Goal: Information Seeking & Learning: Stay updated

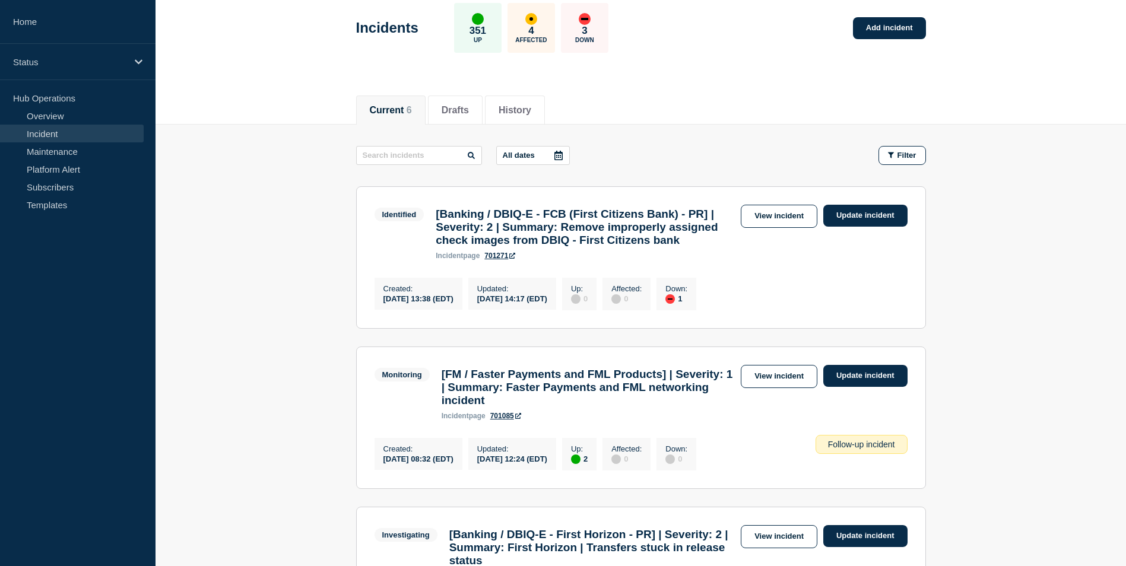
scroll to position [119, 0]
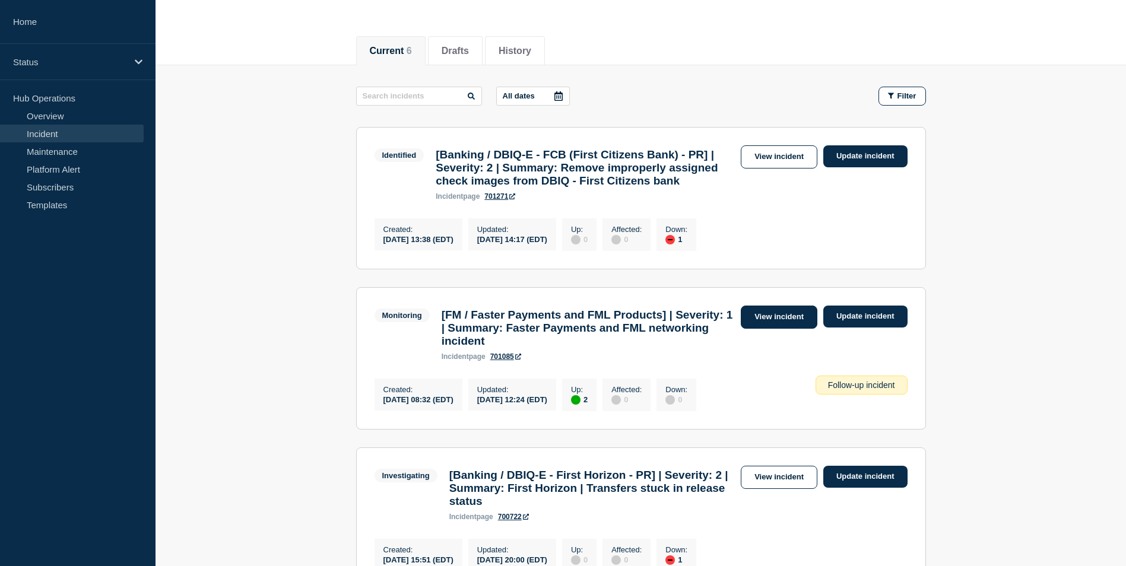
click at [767, 329] on link "View incident" at bounding box center [779, 317] width 77 height 23
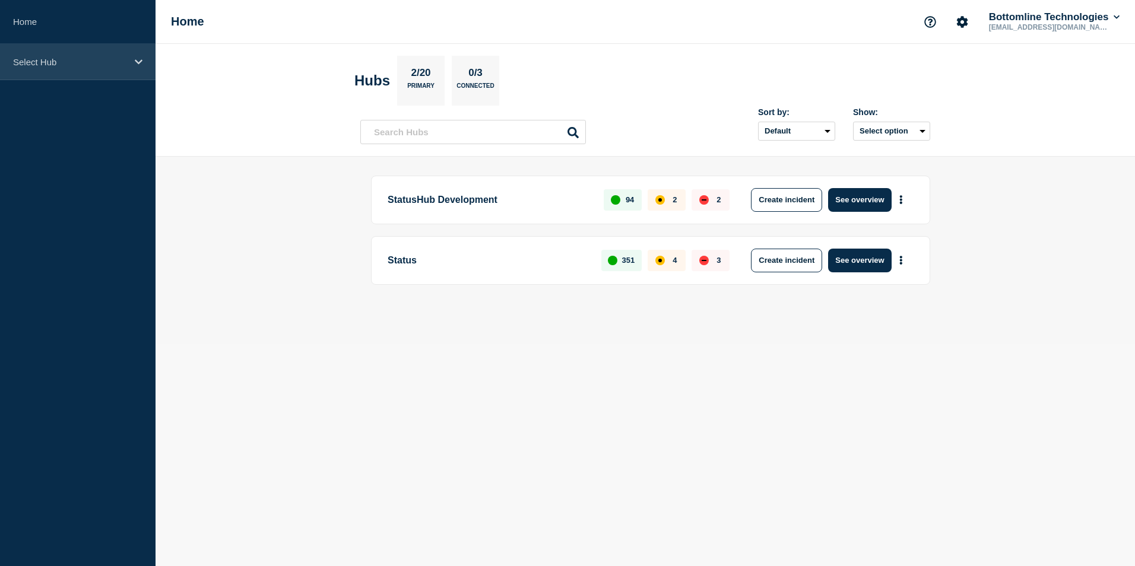
click at [125, 57] on p "Select Hub" at bounding box center [70, 62] width 114 height 10
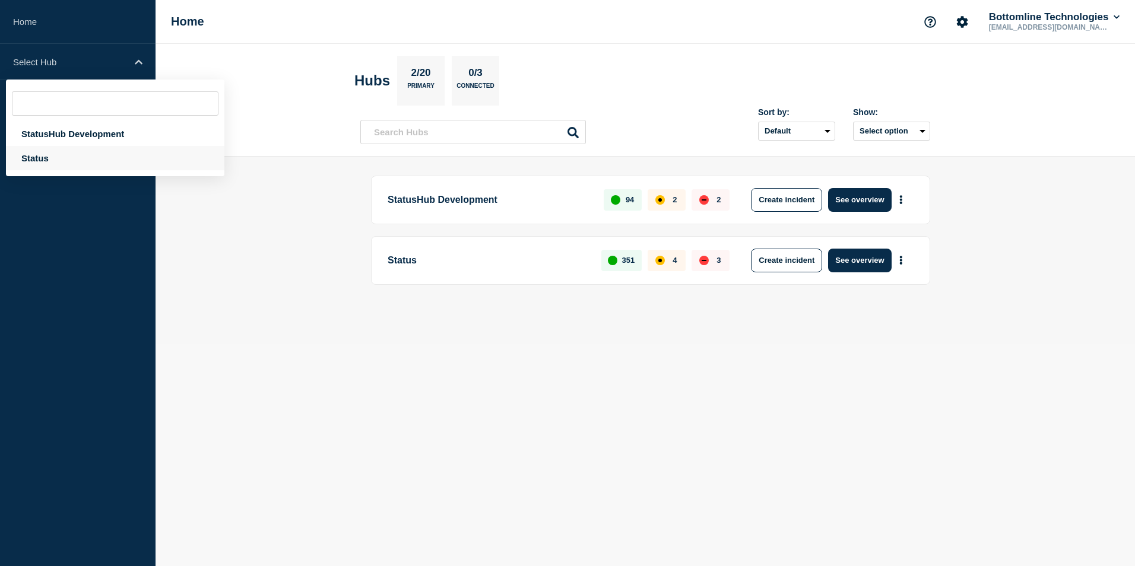
click at [99, 167] on div "Status" at bounding box center [115, 158] width 219 height 24
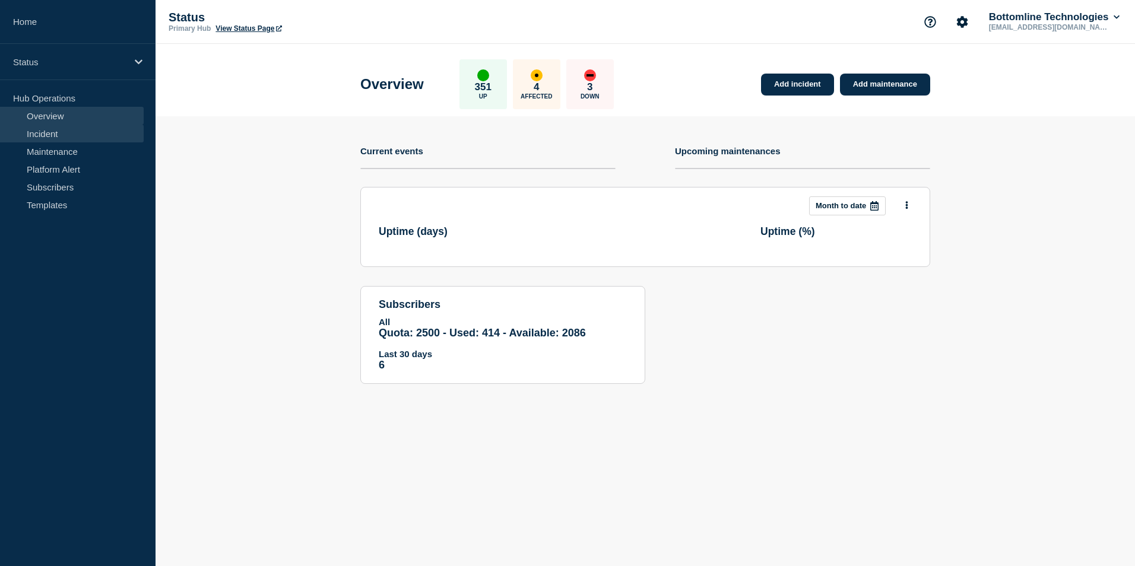
click at [74, 134] on link "Incident" at bounding box center [72, 134] width 144 height 18
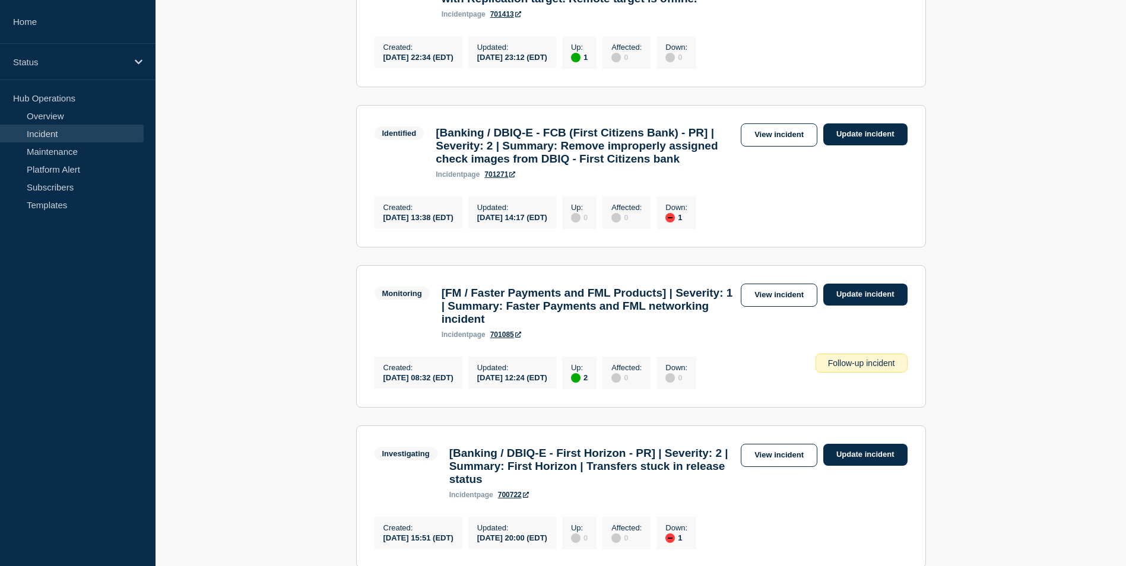
scroll to position [653, 0]
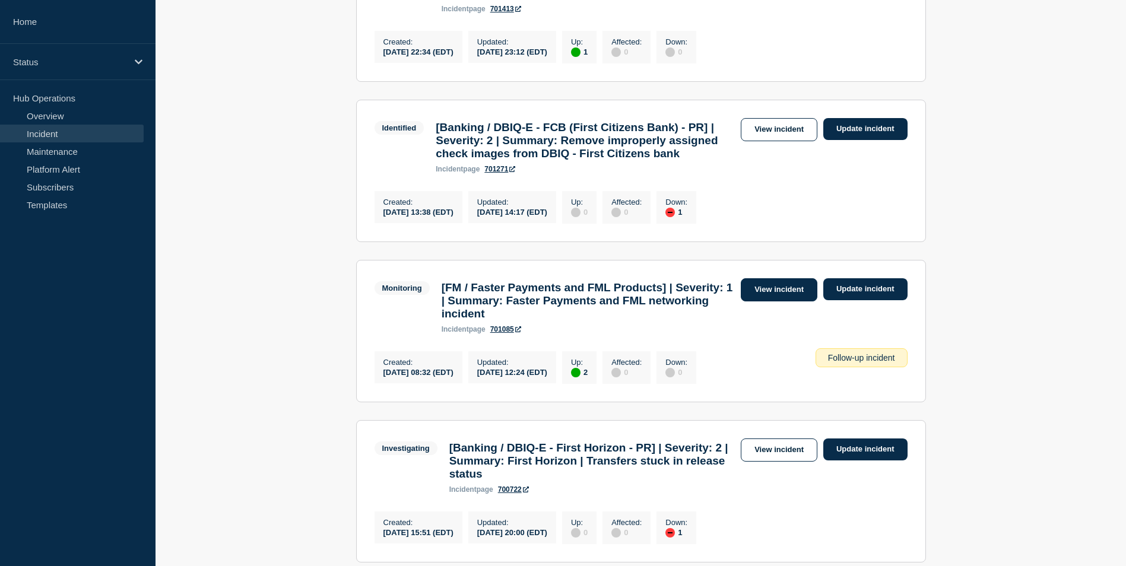
click at [780, 302] on link "View incident" at bounding box center [779, 289] width 77 height 23
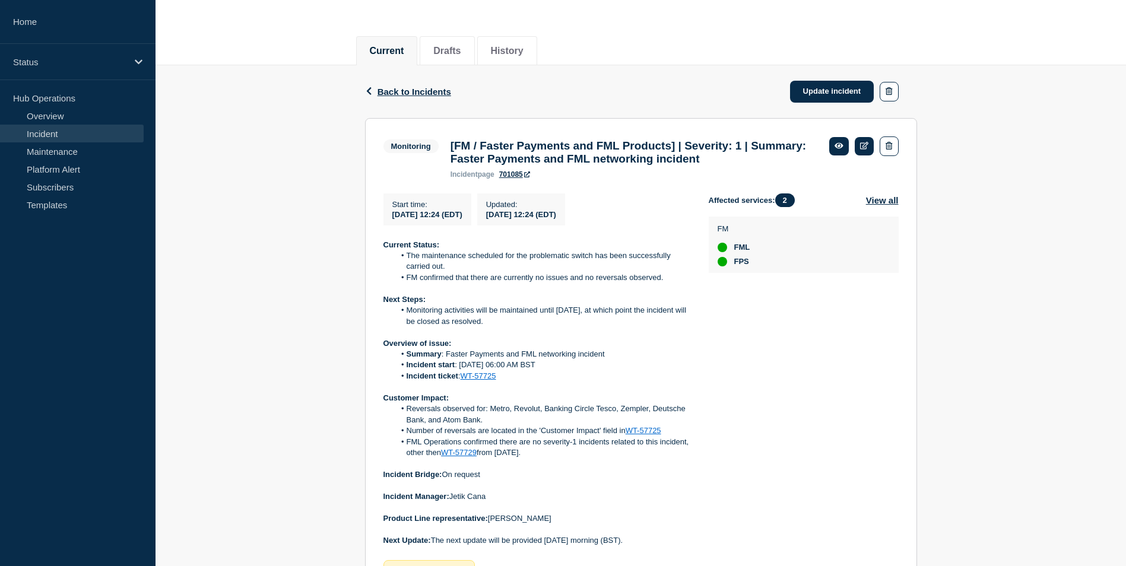
scroll to position [238, 0]
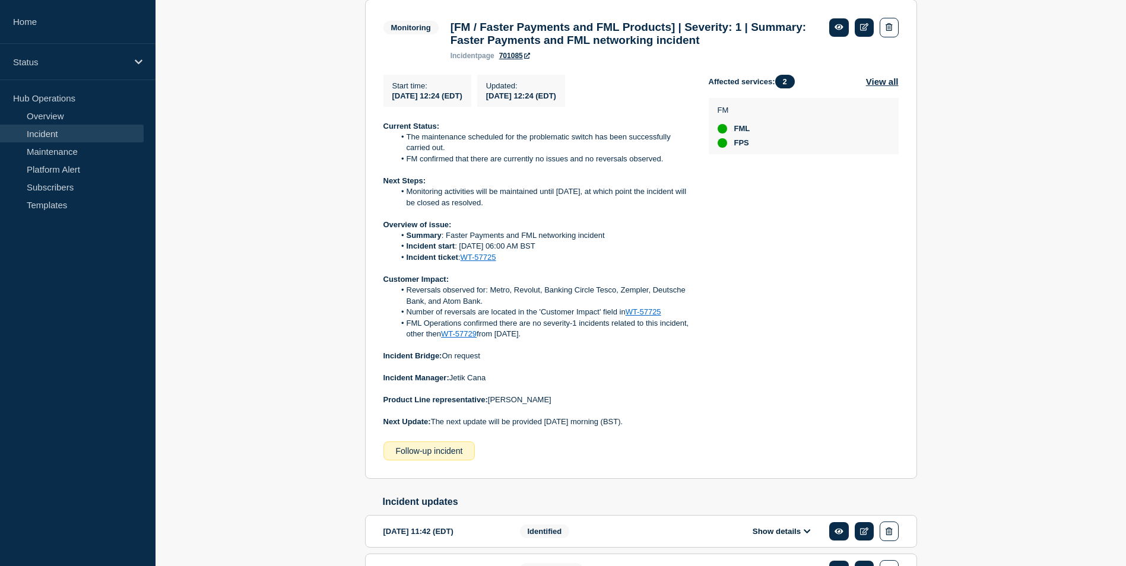
click at [79, 133] on link "Incident" at bounding box center [72, 134] width 144 height 18
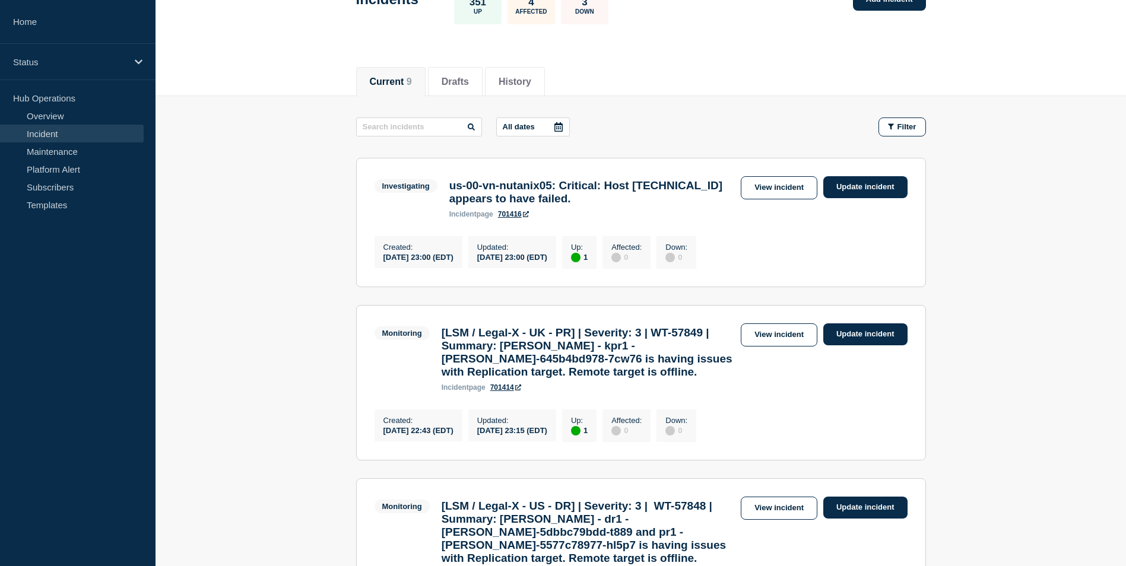
scroll to position [80, 0]
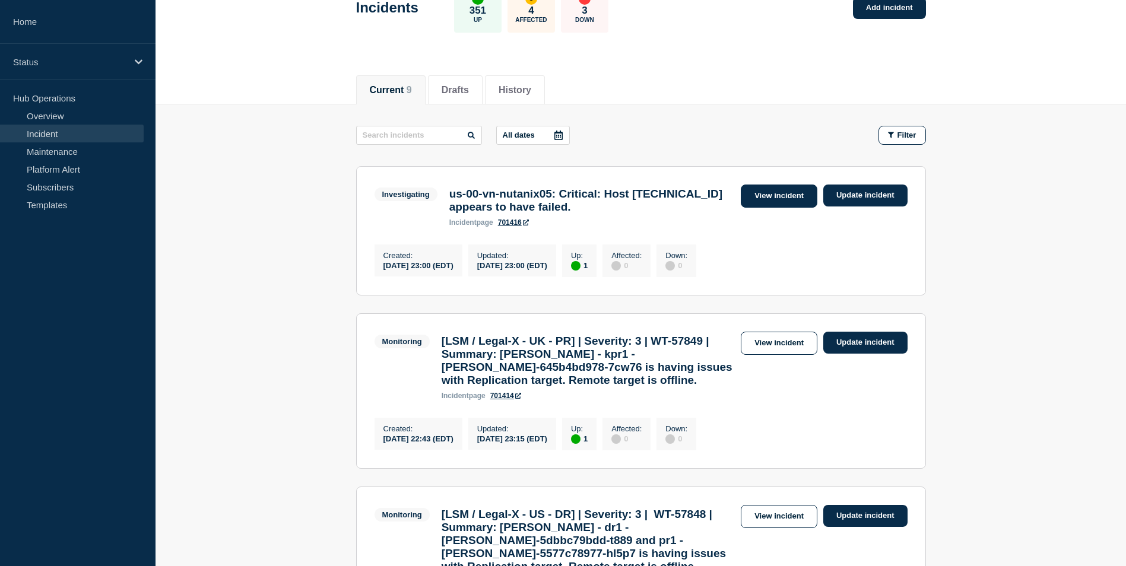
click at [773, 202] on link "View incident" at bounding box center [779, 196] width 77 height 23
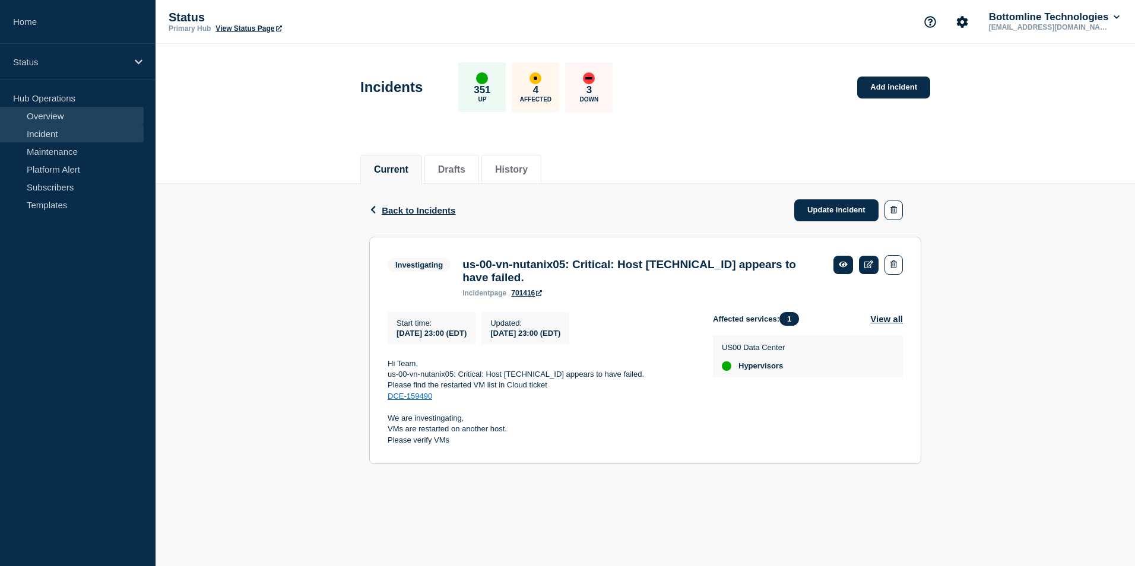
click at [81, 119] on link "Overview" at bounding box center [72, 116] width 144 height 18
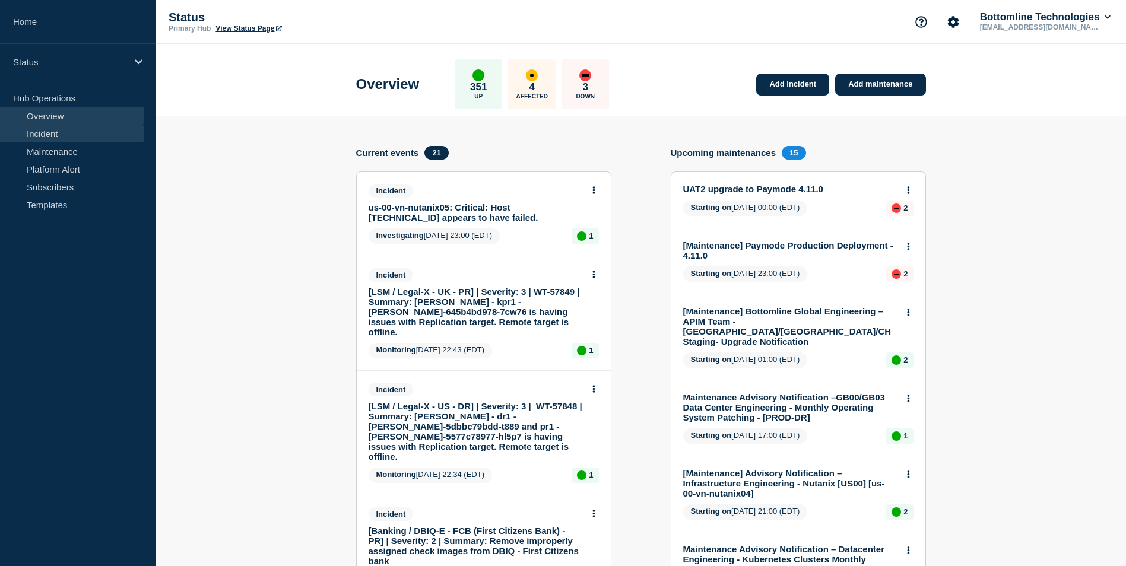
click at [84, 133] on link "Incident" at bounding box center [72, 134] width 144 height 18
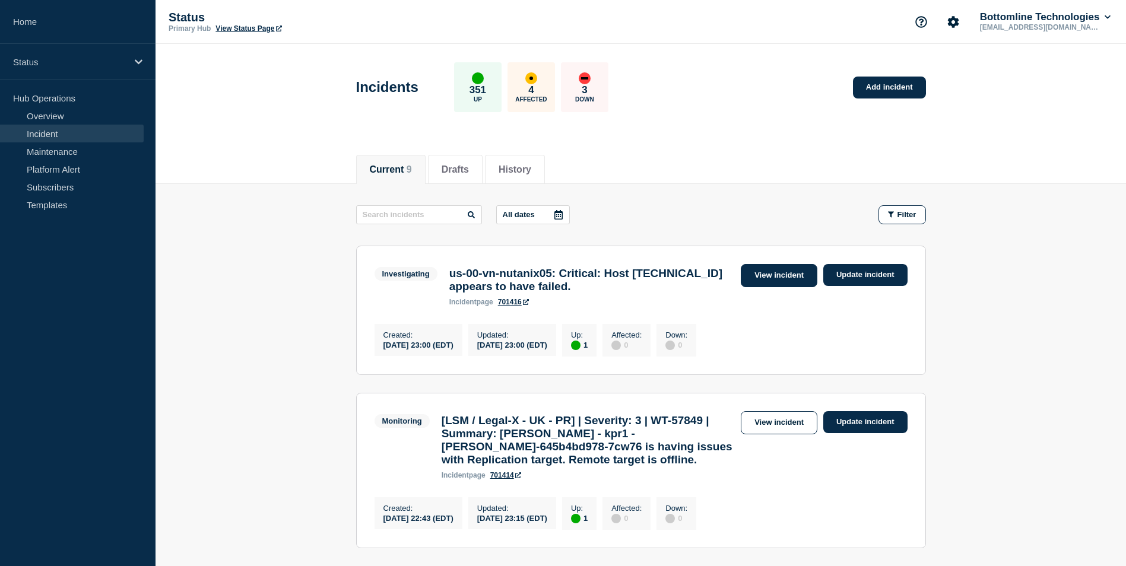
click at [770, 275] on link "View incident" at bounding box center [779, 275] width 77 height 23
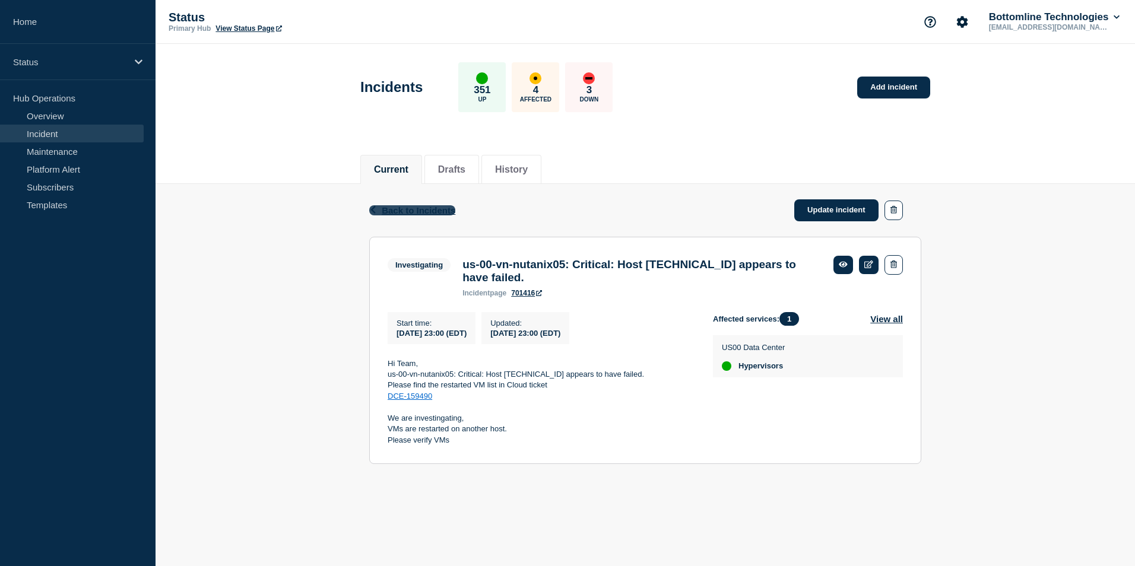
click at [408, 211] on span "Back to Incidents" at bounding box center [419, 210] width 74 height 10
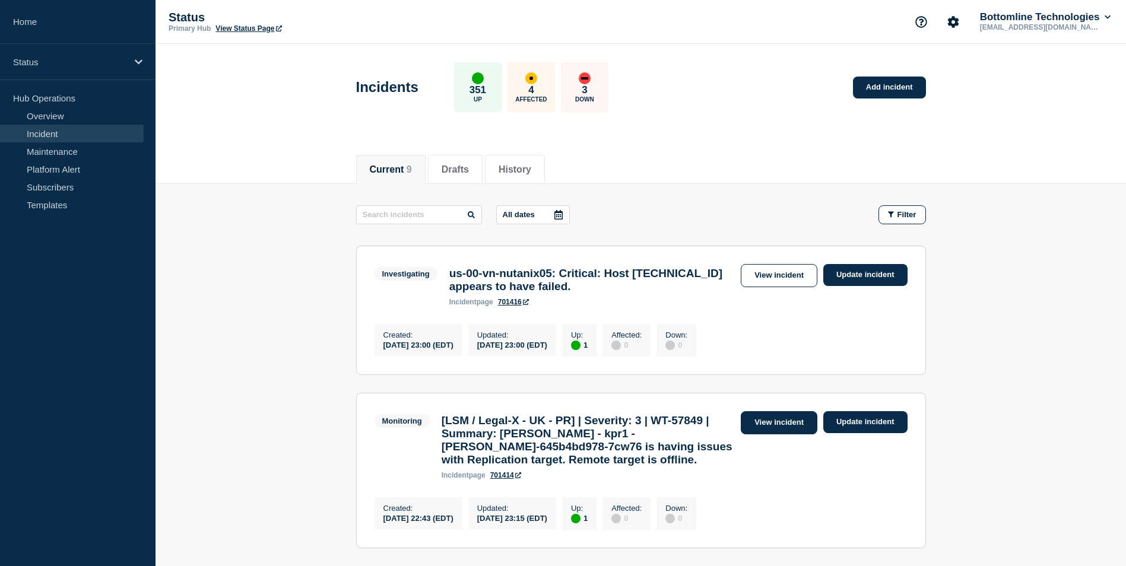
click at [765, 432] on link "View incident" at bounding box center [779, 422] width 77 height 23
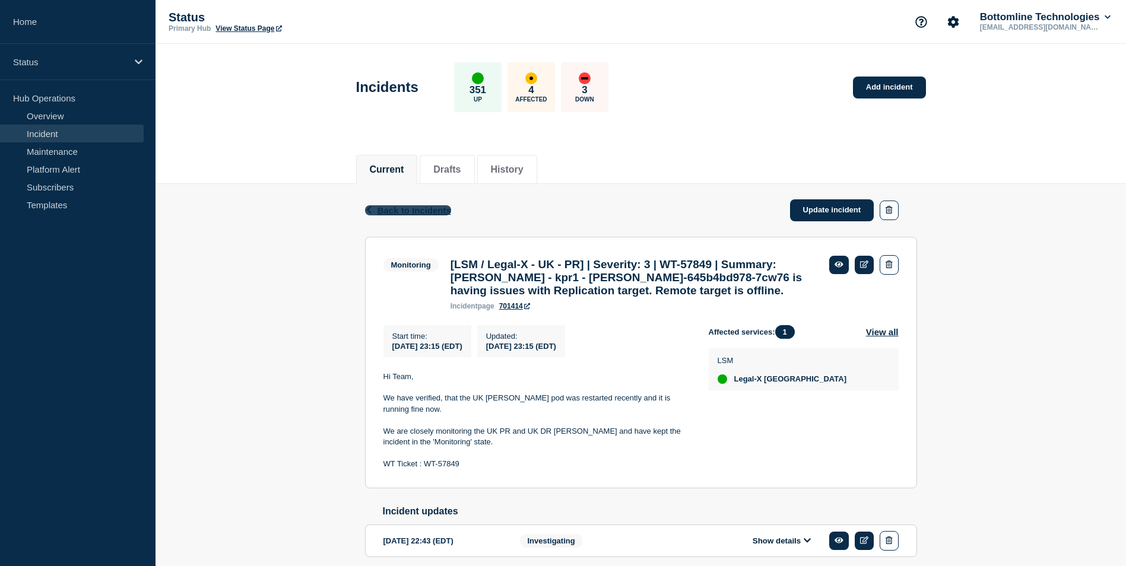
click at [404, 212] on span "Back to Incidents" at bounding box center [415, 210] width 74 height 10
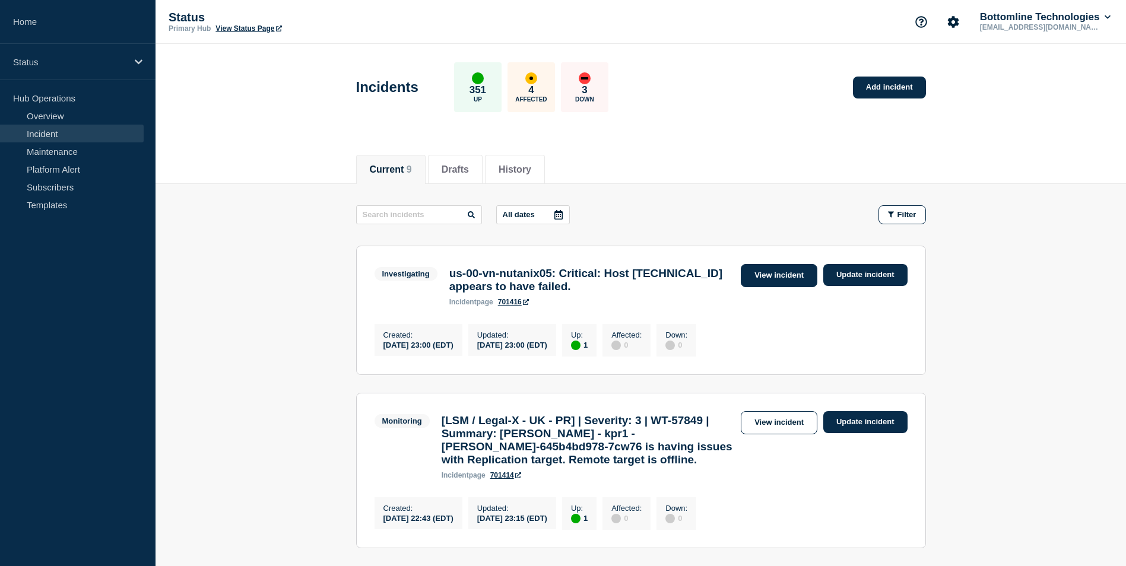
click at [768, 277] on link "View incident" at bounding box center [779, 275] width 77 height 23
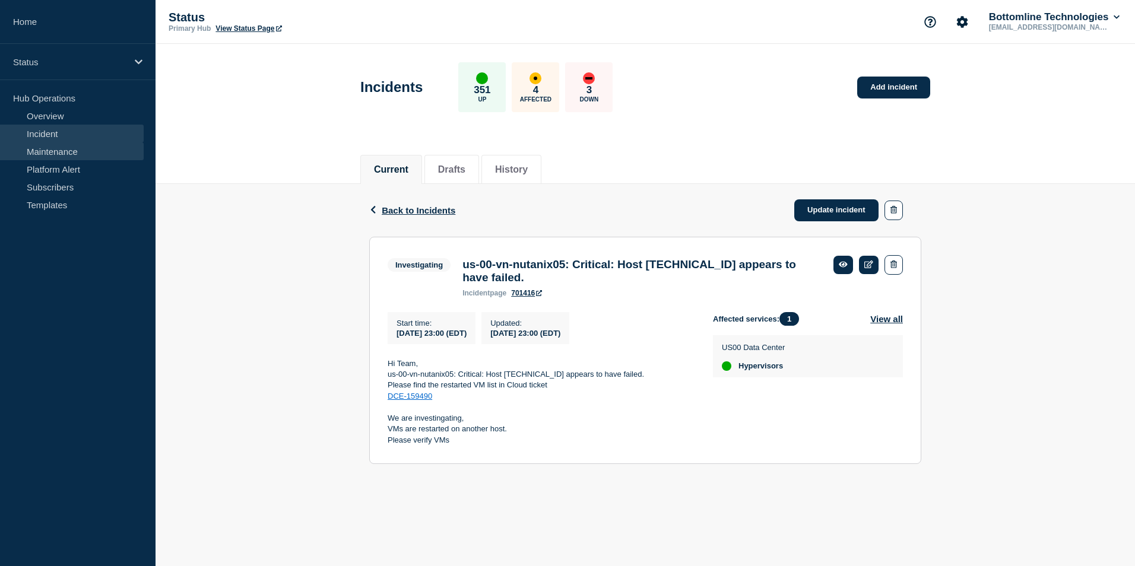
click at [78, 154] on link "Maintenance" at bounding box center [72, 152] width 144 height 18
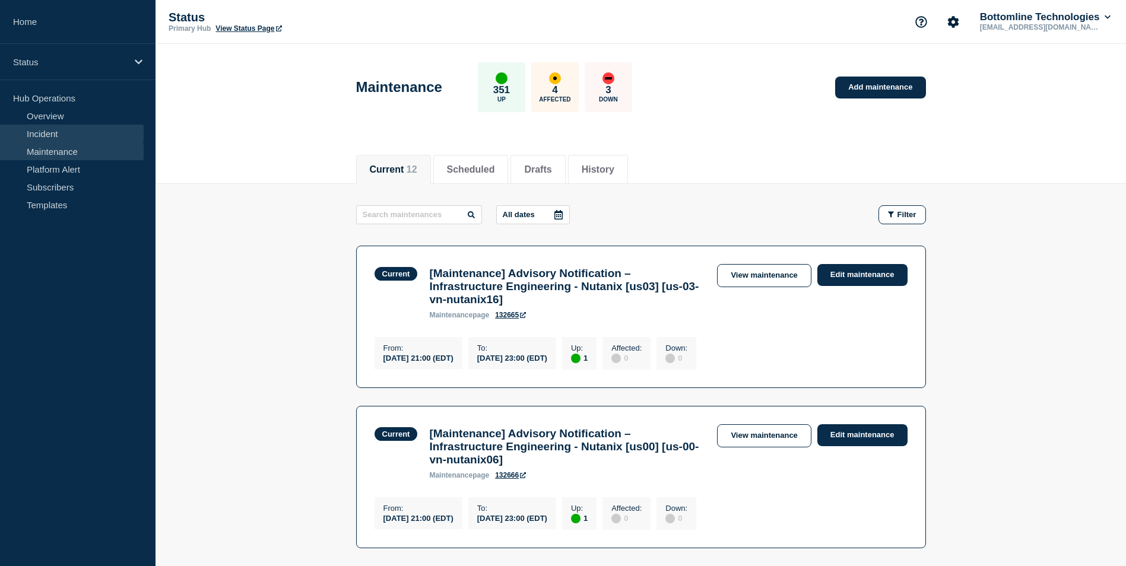
click at [103, 129] on link "Incident" at bounding box center [72, 134] width 144 height 18
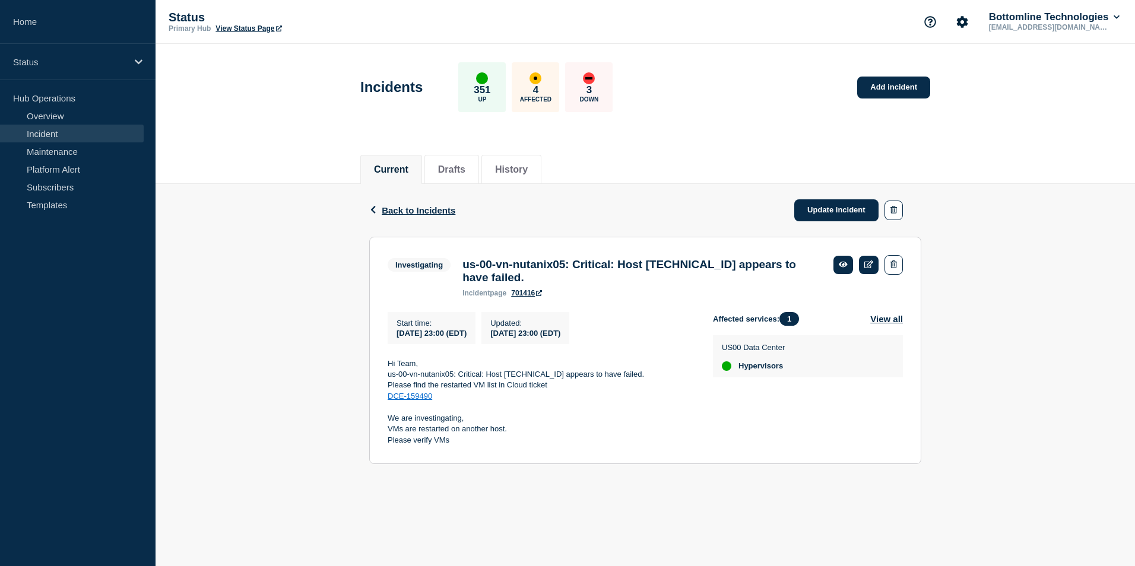
click at [411, 401] on link "DCE-159490" at bounding box center [410, 396] width 45 height 9
click at [887, 326] on button "View all" at bounding box center [886, 319] width 33 height 14
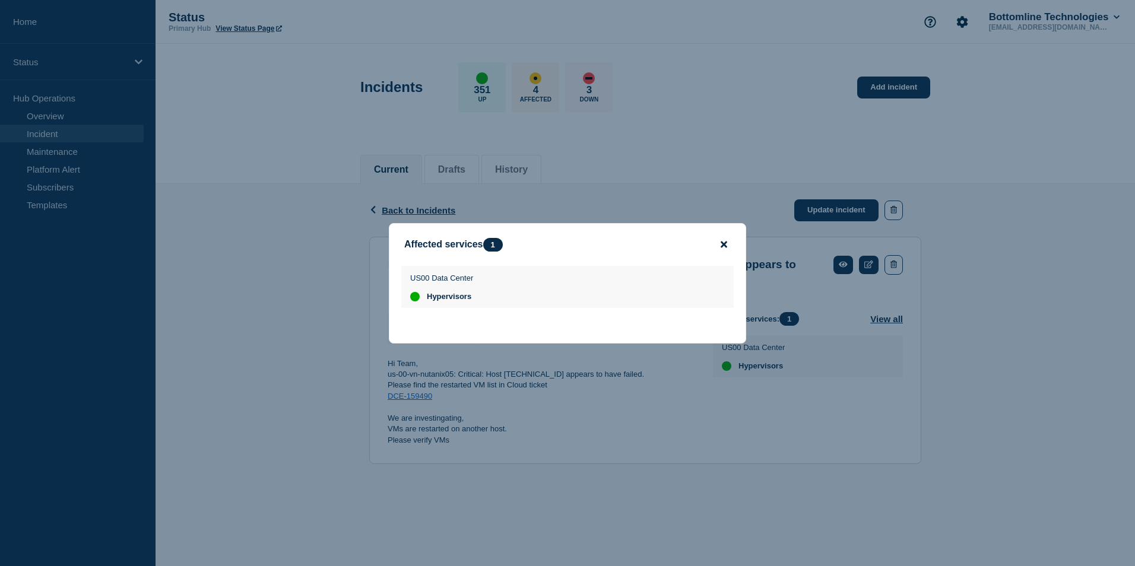
click at [723, 242] on icon "close button" at bounding box center [724, 244] width 7 height 7
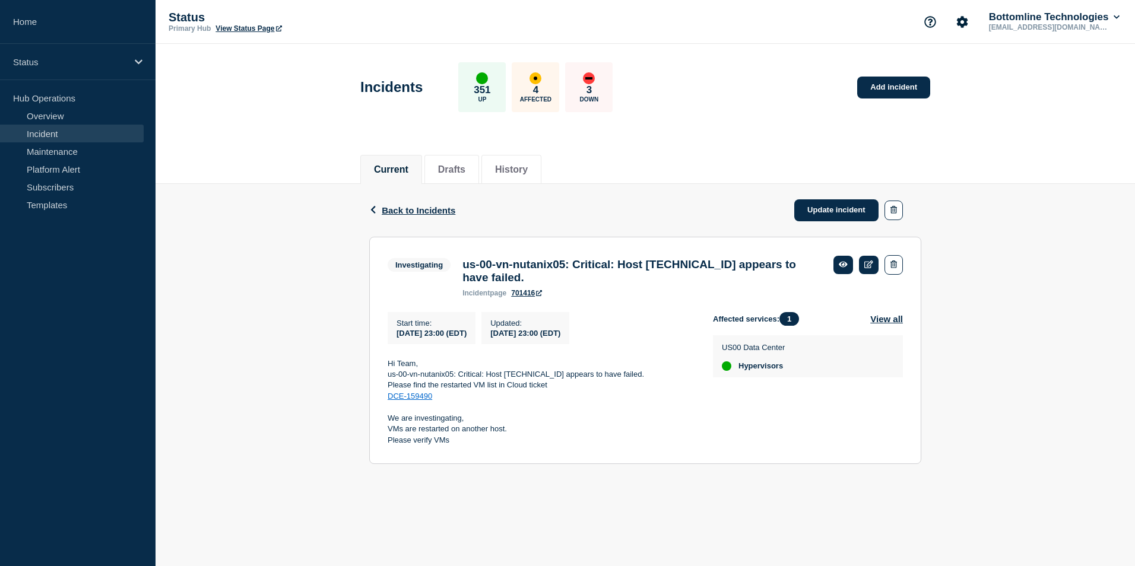
click at [229, 291] on div "Back Back to Incidents Update incident Investigating us-00-vn-nutanix05: Critic…" at bounding box center [646, 333] width 980 height 299
click at [59, 116] on link "Overview" at bounding box center [72, 116] width 144 height 18
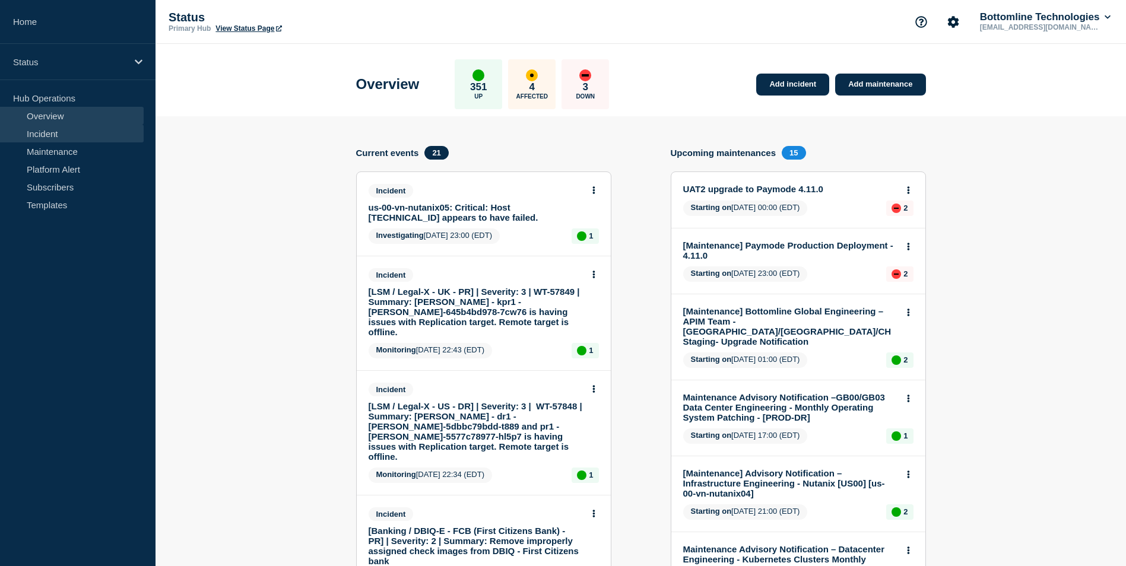
click at [55, 142] on link "Incident" at bounding box center [72, 134] width 144 height 18
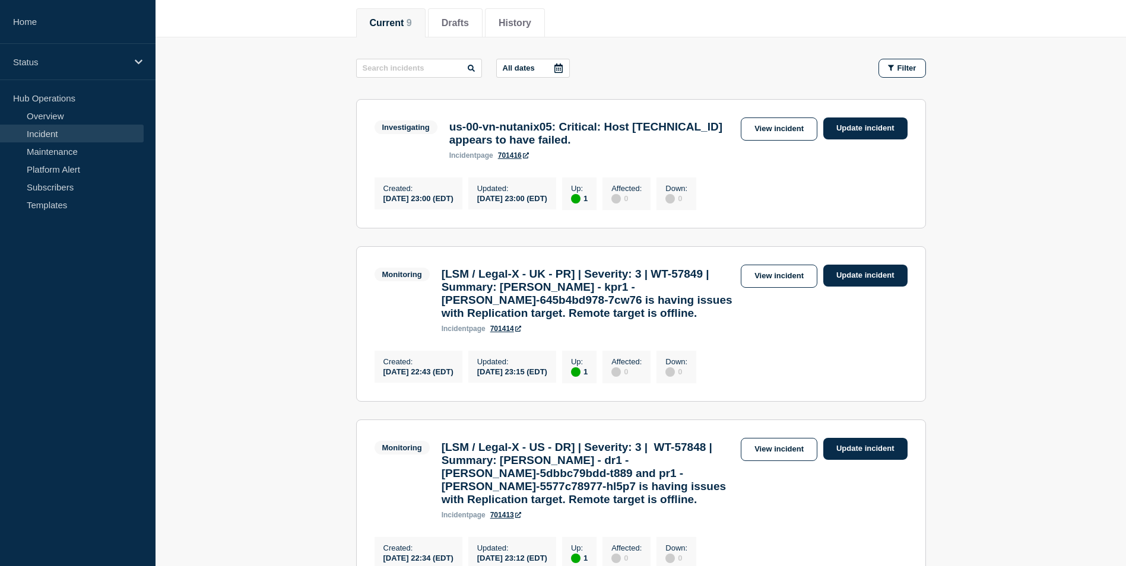
scroll to position [59, 0]
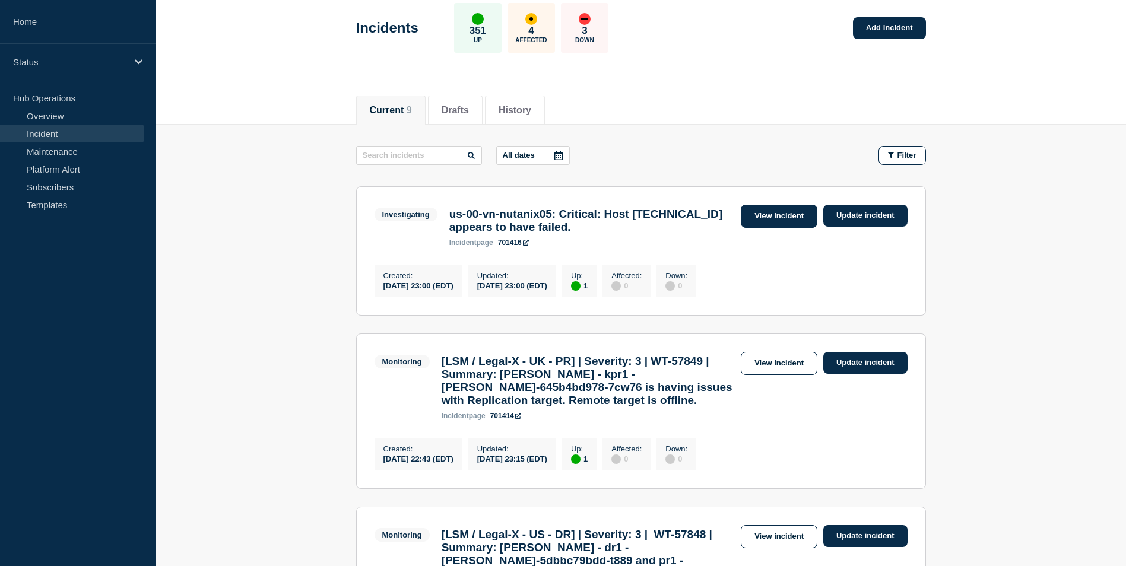
click at [784, 216] on link "View incident" at bounding box center [779, 216] width 77 height 23
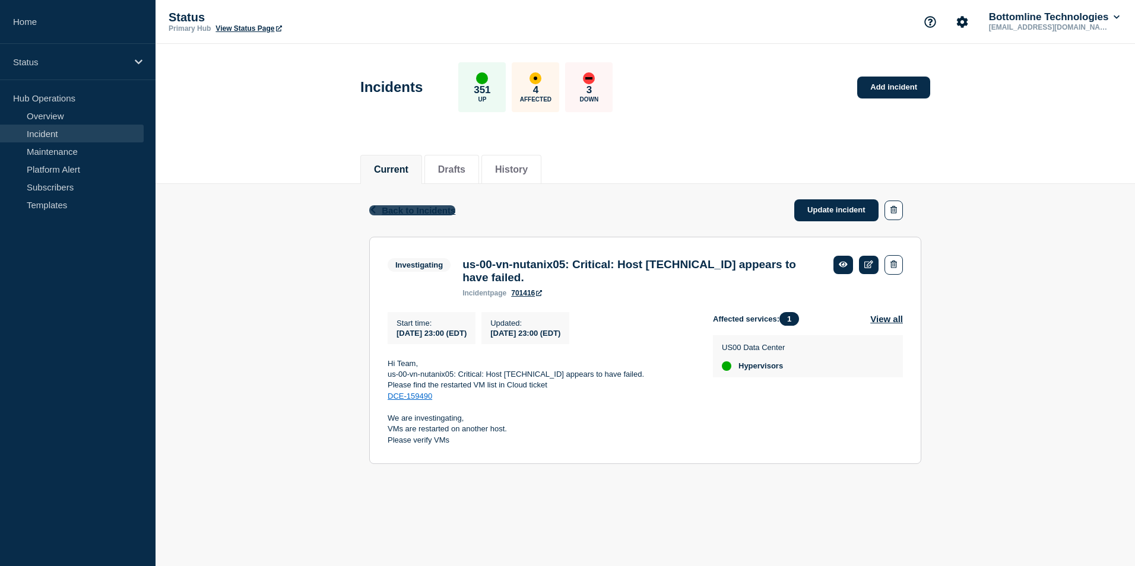
click at [424, 210] on span "Back to Incidents" at bounding box center [419, 210] width 74 height 10
